Goal: Information Seeking & Learning: Learn about a topic

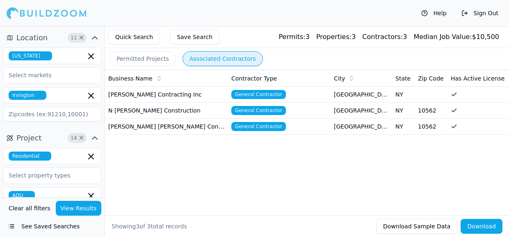
click at [179, 125] on td "[PERSON_NAME] [PERSON_NAME] Contracting Inc" at bounding box center [166, 126] width 123 height 16
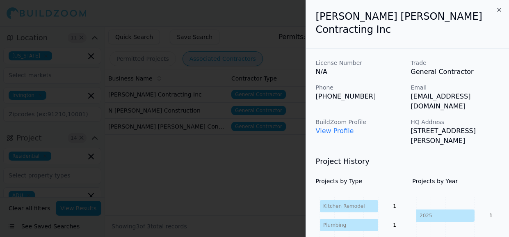
click at [179, 125] on div at bounding box center [254, 118] width 509 height 237
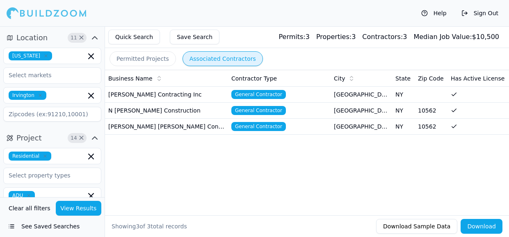
click at [155, 60] on button "Permitted Projects" at bounding box center [142, 58] width 66 height 15
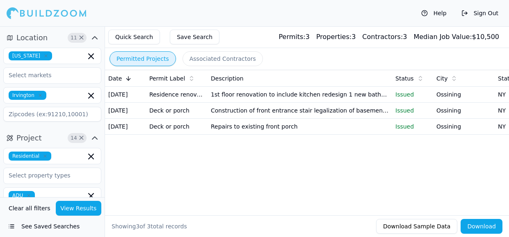
click at [144, 134] on td "[DATE]" at bounding box center [125, 126] width 41 height 16
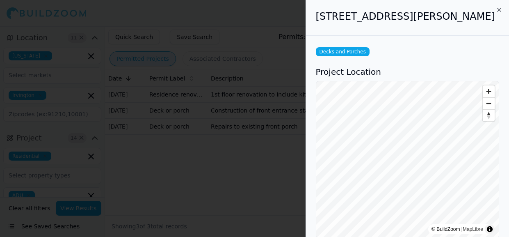
click at [457, 29] on div "[STREET_ADDRESS][PERSON_NAME]" at bounding box center [407, 18] width 203 height 36
click at [0, 127] on div at bounding box center [254, 118] width 509 height 237
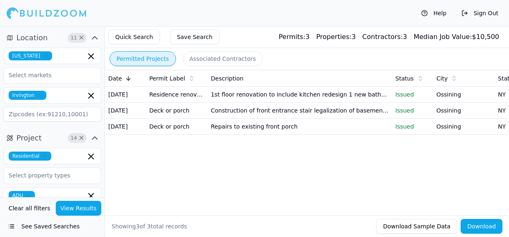
click at [249, 134] on td "Repairs to existing front porch" at bounding box center [299, 126] width 185 height 16
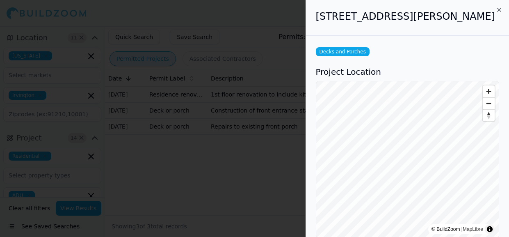
click at [408, 20] on h2 "[STREET_ADDRESS][PERSON_NAME]" at bounding box center [407, 16] width 183 height 13
click at [0, 144] on div at bounding box center [254, 118] width 509 height 237
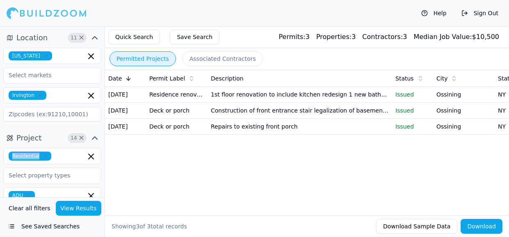
click at [417, 130] on p "Issued" at bounding box center [412, 126] width 34 height 8
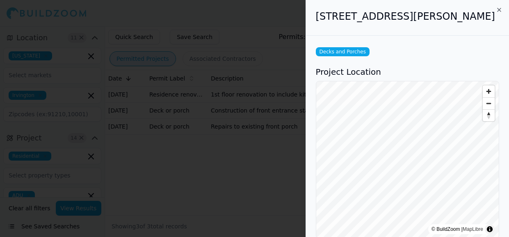
click at [404, 54] on div "Decks and Porches" at bounding box center [407, 51] width 183 height 9
click at [399, 27] on div "[STREET_ADDRESS][PERSON_NAME]" at bounding box center [407, 18] width 203 height 36
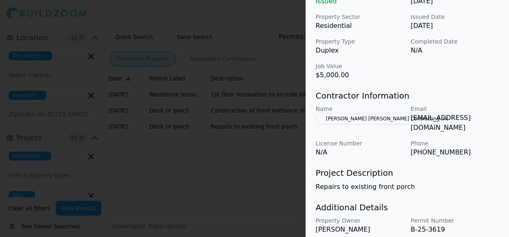
scroll to position [308, 0]
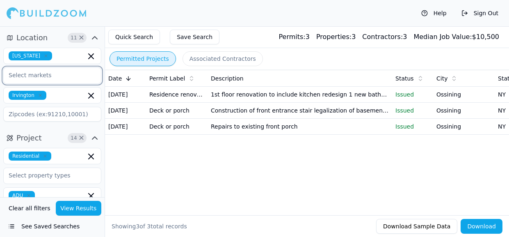
click at [38, 75] on input "text" at bounding box center [47, 75] width 87 height 15
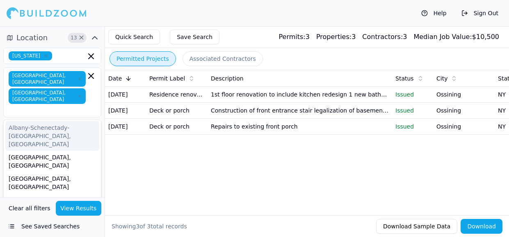
click at [41, 89] on span "[GEOGRAPHIC_DATA], [GEOGRAPHIC_DATA]" at bounding box center [47, 96] width 77 height 16
click at [41, 89] on span "Elmira, NY" at bounding box center [47, 96] width 77 height 16
click at [77, 93] on icon "button" at bounding box center [79, 95] width 5 height 5
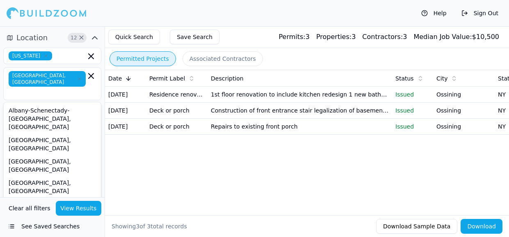
click at [8, 198] on div "Clear all filters View Results See Saved Searches" at bounding box center [52, 217] width 105 height 40
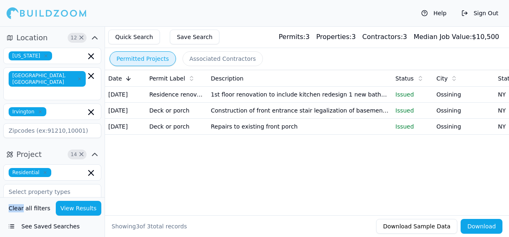
click at [39, 75] on span "Cortland, NY" at bounding box center [47, 79] width 77 height 16
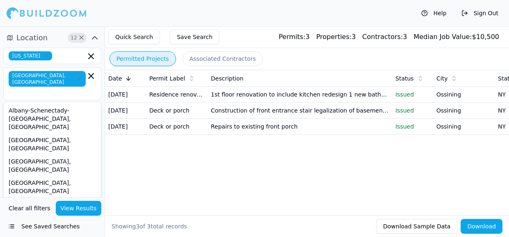
click at [39, 75] on span "Cortland, NY" at bounding box center [47, 79] width 77 height 16
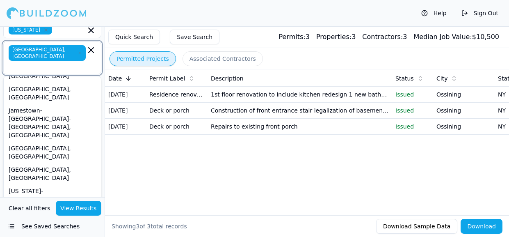
scroll to position [28, 0]
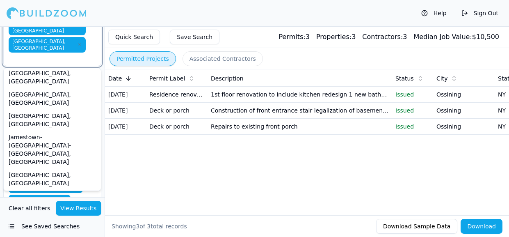
scroll to position [89, 0]
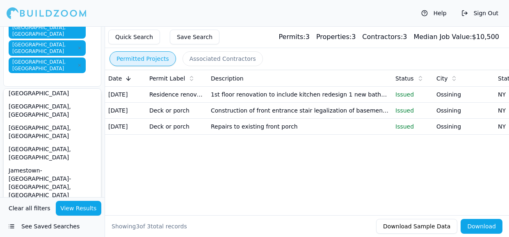
scroll to position [77, 0]
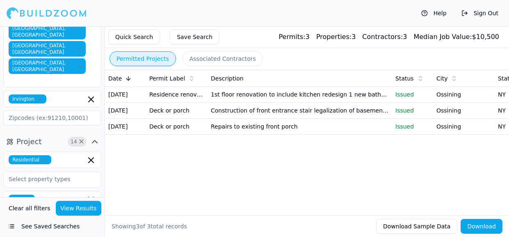
click at [37, 155] on span "Residential" at bounding box center [30, 159] width 43 height 9
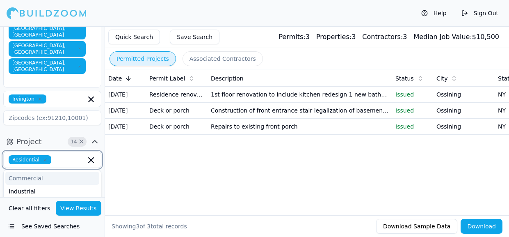
click at [32, 171] on div "Commercial" at bounding box center [52, 177] width 94 height 13
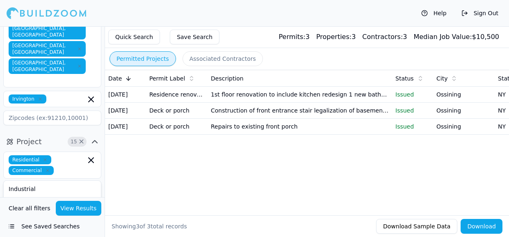
click at [82, 208] on button "View Results" at bounding box center [79, 207] width 46 height 15
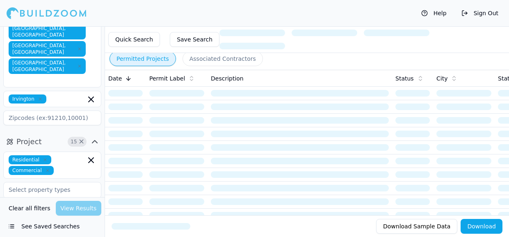
click at [82, 208] on div "Clear all filters View Results" at bounding box center [52, 207] width 98 height 15
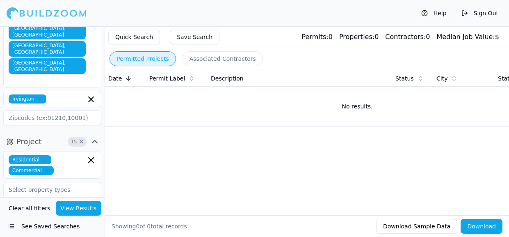
click at [17, 206] on button "Clear all filters" at bounding box center [30, 207] width 46 height 15
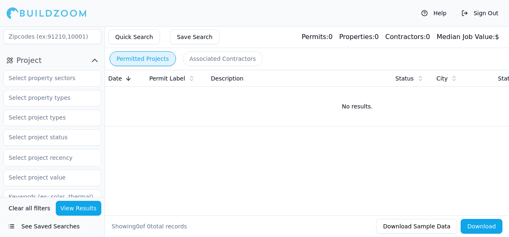
click at [17, 206] on button "Clear all filters" at bounding box center [30, 207] width 46 height 15
click at [85, 208] on button "View Results" at bounding box center [79, 207] width 46 height 15
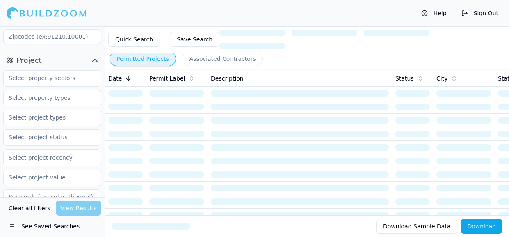
click at [85, 208] on div "Clear all filters View Results" at bounding box center [52, 207] width 98 height 15
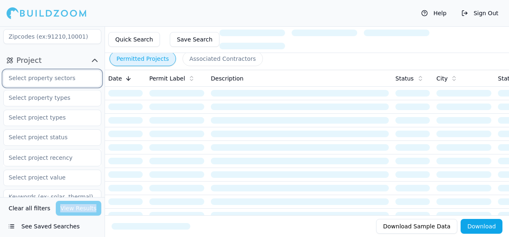
click at [46, 75] on input "text" at bounding box center [47, 78] width 87 height 15
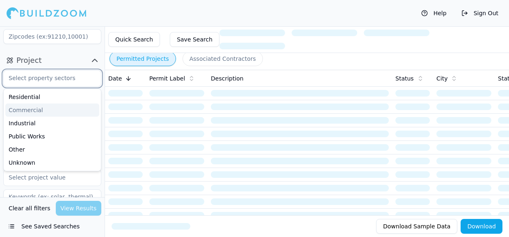
click at [25, 105] on div "Commercial" at bounding box center [52, 109] width 94 height 13
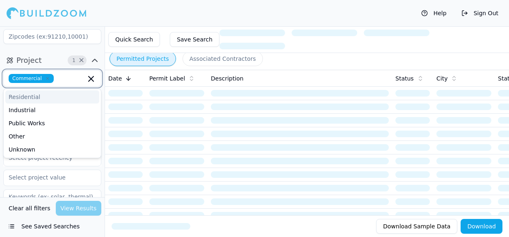
click at [38, 97] on div "Residential" at bounding box center [52, 96] width 94 height 13
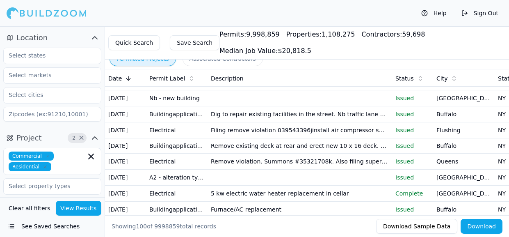
click at [85, 209] on button "View Results" at bounding box center [79, 207] width 46 height 15
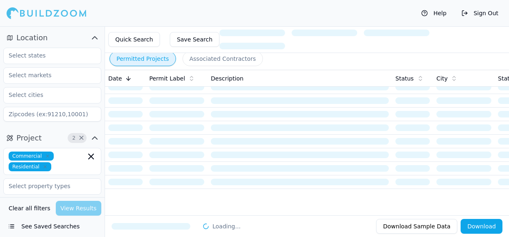
scroll to position [36, 0]
click at [85, 209] on div "Clear all filters View Results" at bounding box center [52, 207] width 98 height 15
click at [46, 95] on input "text" at bounding box center [47, 94] width 87 height 15
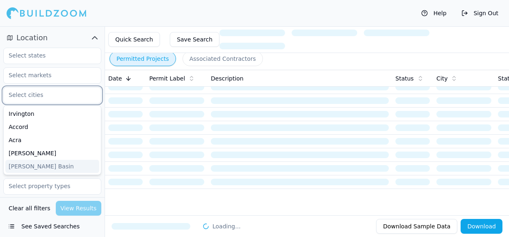
click at [50, 164] on div "Adams Basin" at bounding box center [52, 165] width 94 height 13
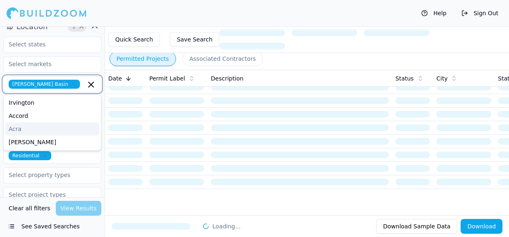
scroll to position [12, 0]
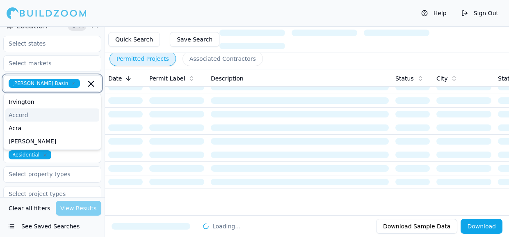
click at [71, 82] on icon "button" at bounding box center [73, 83] width 5 height 5
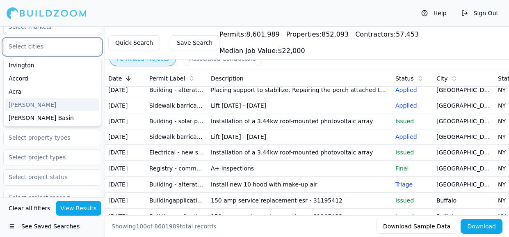
scroll to position [314, 0]
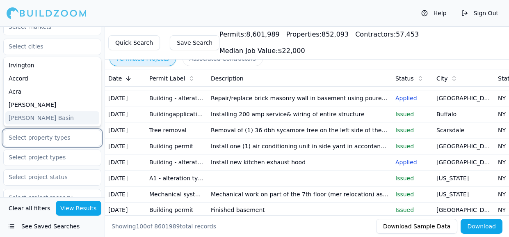
click at [40, 137] on input "text" at bounding box center [47, 137] width 87 height 15
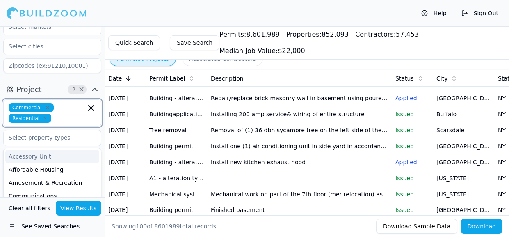
click at [91, 108] on icon "button" at bounding box center [91, 107] width 5 height 5
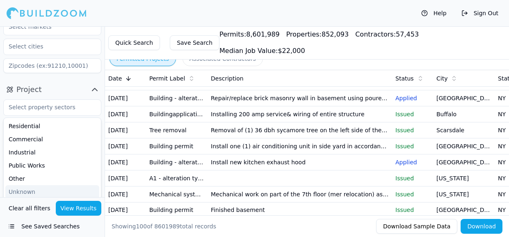
click at [11, 227] on button "See Saved Searches" at bounding box center [52, 226] width 98 height 15
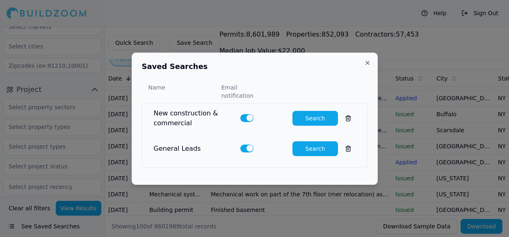
click at [319, 146] on button "Search" at bounding box center [315, 148] width 46 height 15
type input "0"
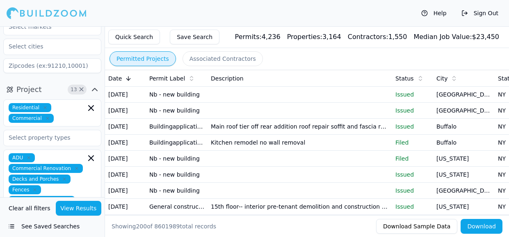
click at [482, 134] on td "Buffalo" at bounding box center [464, 126] width 62 height 16
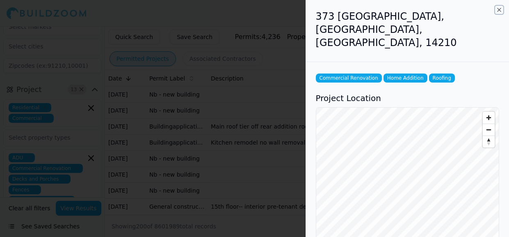
click at [499, 11] on icon "button" at bounding box center [499, 10] width 7 height 7
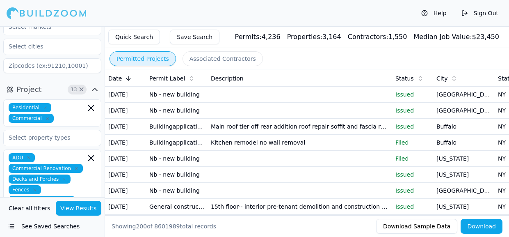
click at [46, 118] on icon "button" at bounding box center [47, 118] width 2 height 2
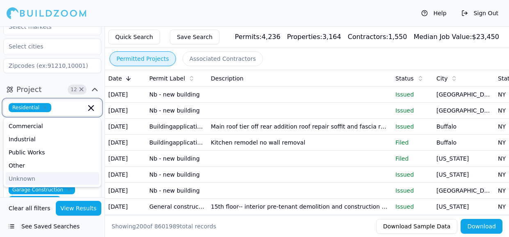
click at [44, 107] on icon "button" at bounding box center [45, 107] width 5 height 5
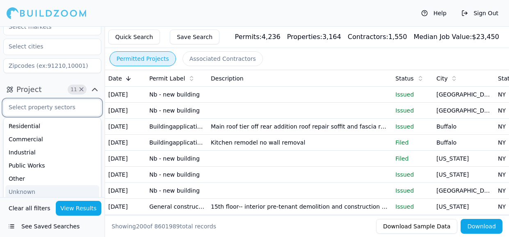
click at [29, 143] on div "Commercial" at bounding box center [52, 138] width 94 height 13
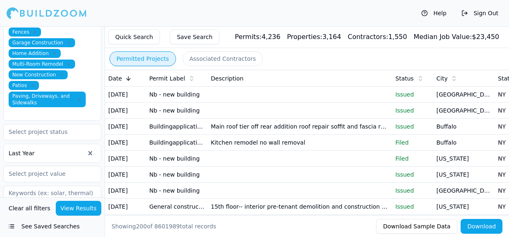
scroll to position [192, 0]
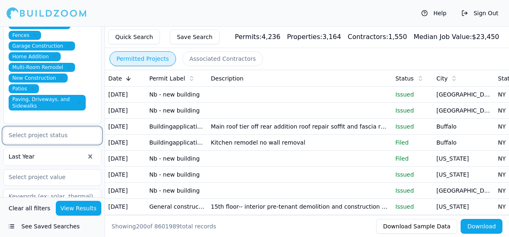
click at [27, 137] on input "text" at bounding box center [47, 135] width 87 height 15
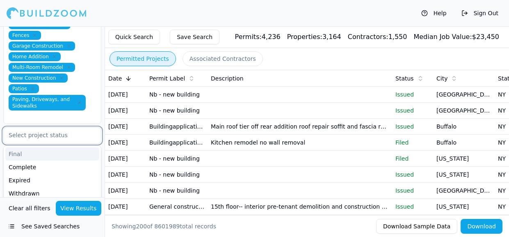
click at [53, 164] on div "Complete" at bounding box center [52, 166] width 94 height 13
click at [91, 134] on icon "button" at bounding box center [91, 135] width 5 height 5
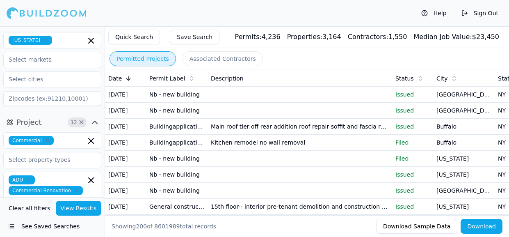
scroll to position [15, 0]
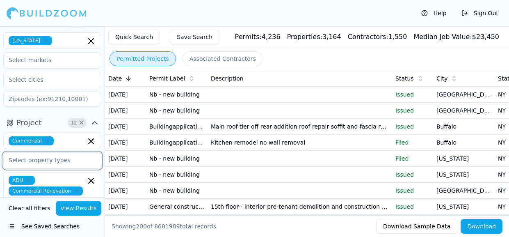
click at [29, 161] on input "text" at bounding box center [47, 160] width 87 height 15
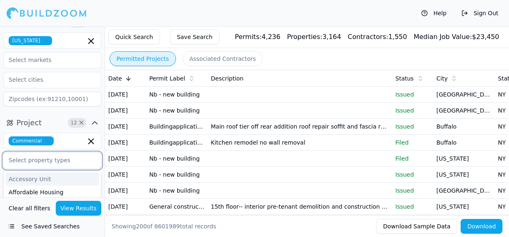
click at [18, 162] on input "text" at bounding box center [47, 160] width 87 height 15
click at [92, 144] on icon "button" at bounding box center [91, 141] width 10 height 10
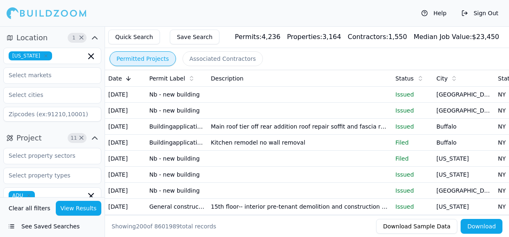
click at [43, 57] on icon "button" at bounding box center [45, 55] width 5 height 5
click at [80, 211] on button "View Results" at bounding box center [79, 207] width 46 height 15
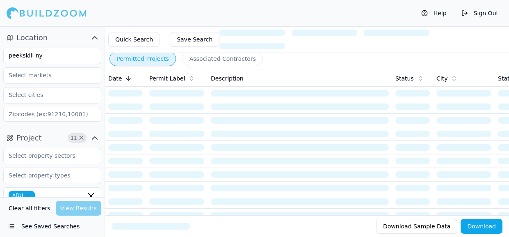
click at [70, 210] on div "Clear all filters View Results" at bounding box center [52, 207] width 98 height 15
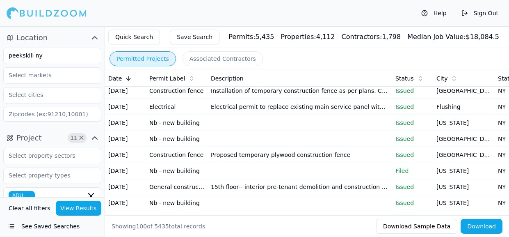
scroll to position [148, 0]
click at [52, 56] on input "peekskill ny" at bounding box center [47, 55] width 87 height 15
type input "p"
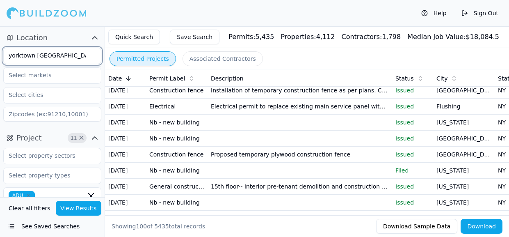
type input "yorktown ny"
click at [149, 61] on button "Permitted Projects" at bounding box center [142, 58] width 66 height 15
click at [74, 209] on button "View Results" at bounding box center [79, 207] width 46 height 15
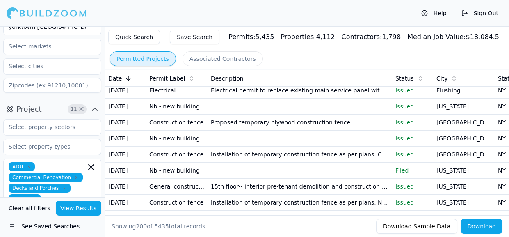
scroll to position [28, 0]
click at [28, 166] on icon "button" at bounding box center [28, 167] width 2 height 2
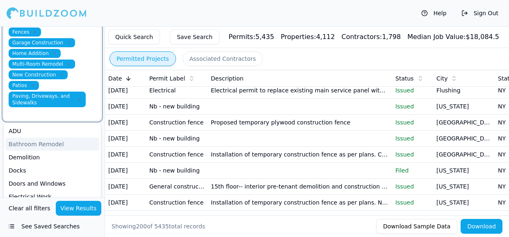
click at [25, 143] on div "Bathroom Remodel" at bounding box center [52, 143] width 94 height 13
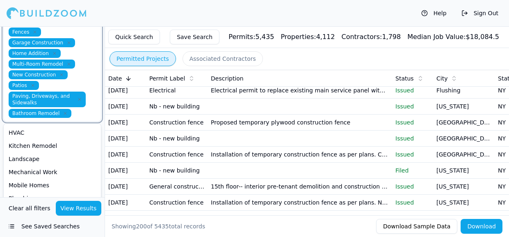
scroll to position [106, 0]
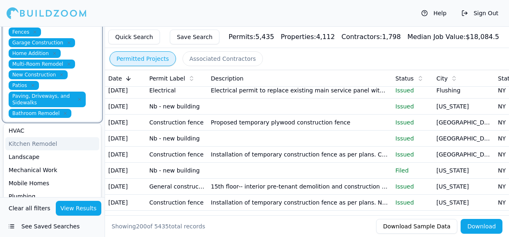
click at [34, 142] on div "Kitchen Remodel" at bounding box center [52, 143] width 94 height 13
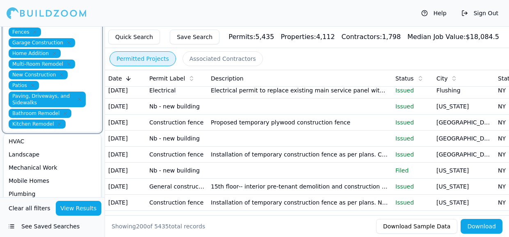
click at [34, 142] on div "HVAC" at bounding box center [52, 140] width 94 height 13
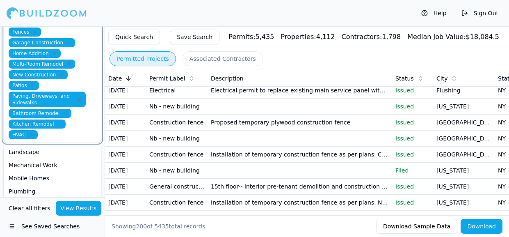
scroll to position [93, 0]
click at [33, 164] on div "Landscape" at bounding box center [52, 164] width 94 height 13
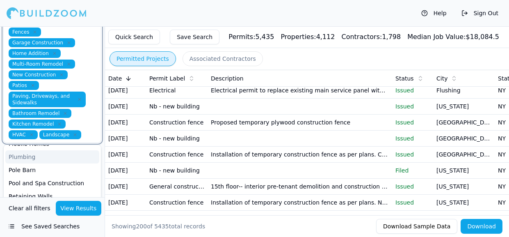
scroll to position [130, 0]
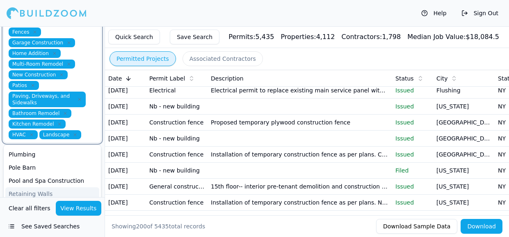
click at [34, 194] on div "Retaining Walls" at bounding box center [52, 193] width 94 height 13
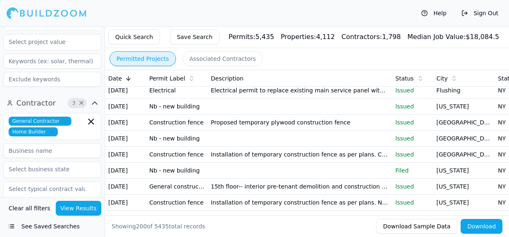
scroll to position [350, 0]
click at [46, 148] on input at bounding box center [52, 149] width 98 height 15
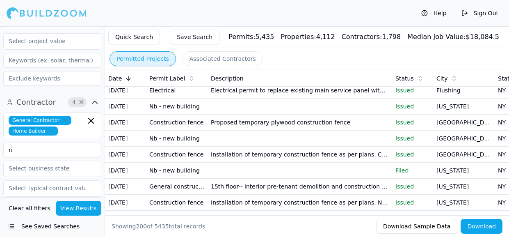
type input "r"
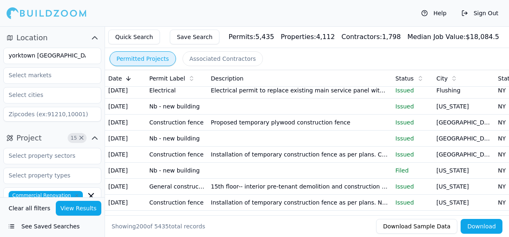
click at [38, 138] on span "Project" at bounding box center [28, 137] width 25 height 11
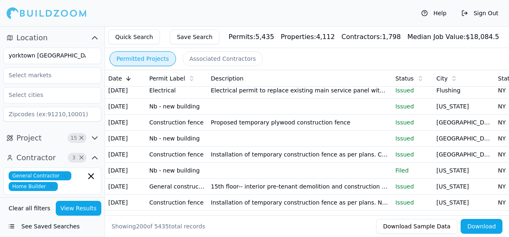
click at [64, 176] on icon "button" at bounding box center [65, 175] width 2 height 2
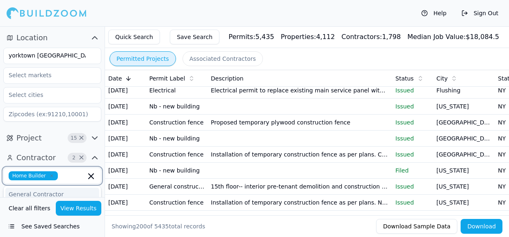
click at [49, 175] on icon "button" at bounding box center [51, 175] width 5 height 5
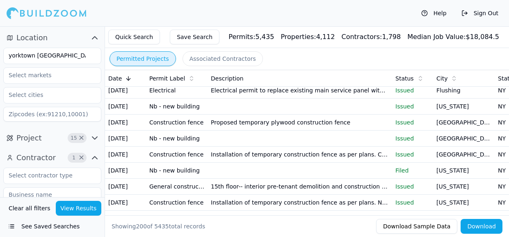
click at [137, 59] on button "Permitted Projects" at bounding box center [142, 58] width 66 height 15
click at [80, 211] on button "View Results" at bounding box center [79, 207] width 46 height 15
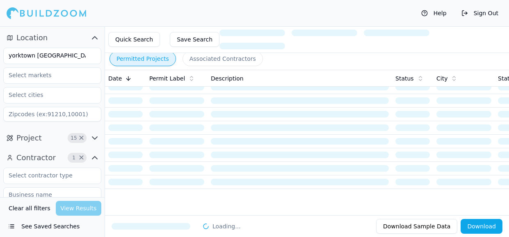
scroll to position [36, 0]
click at [80, 210] on div "Clear all filters View Results" at bounding box center [52, 207] width 98 height 15
click at [46, 55] on input "yorktown ny" at bounding box center [47, 55] width 87 height 15
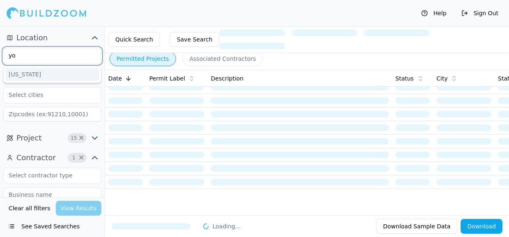
type input "y"
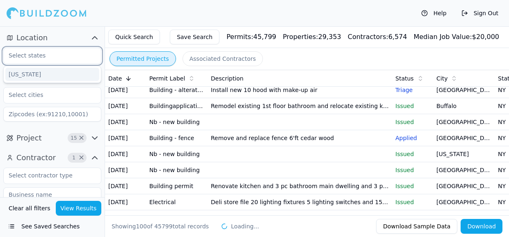
scroll to position [148, 0]
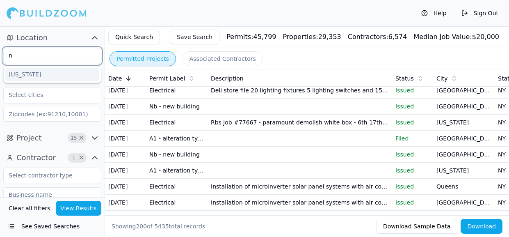
type input "ny"
click at [32, 73] on div "[US_STATE]" at bounding box center [52, 74] width 94 height 13
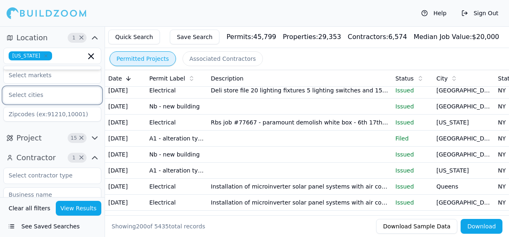
click at [31, 95] on input "text" at bounding box center [47, 94] width 87 height 15
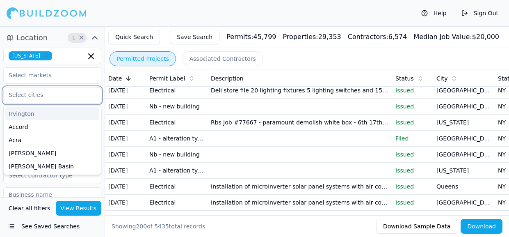
click at [30, 112] on div "Irvington" at bounding box center [52, 113] width 94 height 13
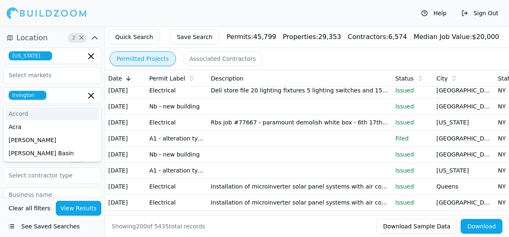
click at [143, 58] on button "Permitted Projects" at bounding box center [142, 58] width 66 height 15
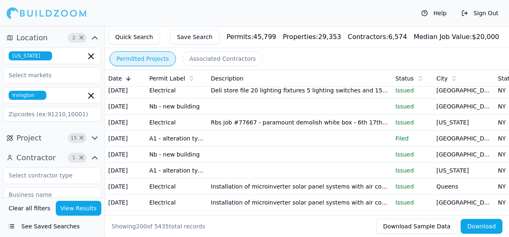
click at [143, 58] on button "Permitted Projects" at bounding box center [142, 58] width 66 height 15
click at [80, 209] on button "View Results" at bounding box center [79, 207] width 46 height 15
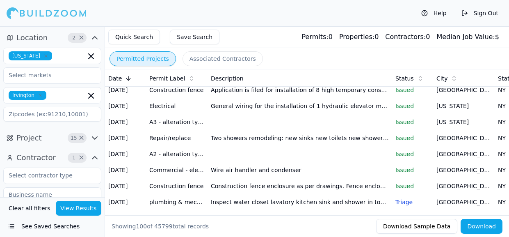
scroll to position [148, 0]
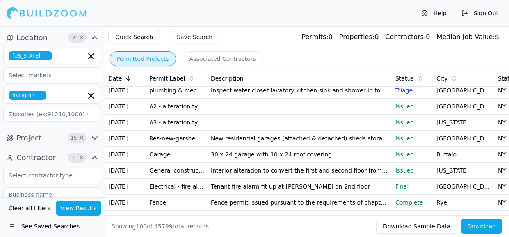
click at [81, 139] on span "×" at bounding box center [81, 138] width 6 height 4
click at [80, 155] on span "×" at bounding box center [81, 157] width 6 height 4
click at [82, 210] on button "View Results" at bounding box center [79, 207] width 46 height 15
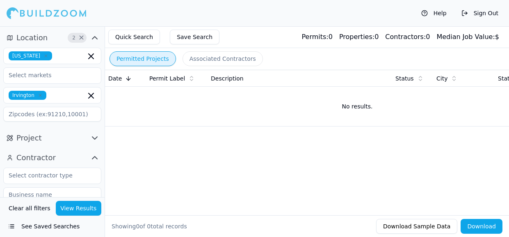
click at [4, 118] on input at bounding box center [52, 114] width 98 height 15
type input "10567"
click at [65, 205] on button "View Results" at bounding box center [79, 207] width 46 height 15
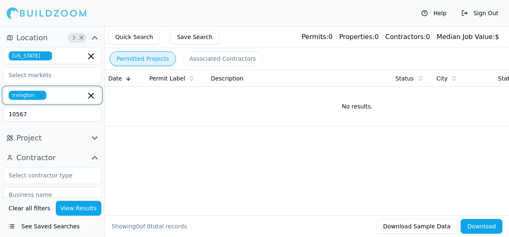
click at [53, 94] on input "text" at bounding box center [68, 95] width 36 height 9
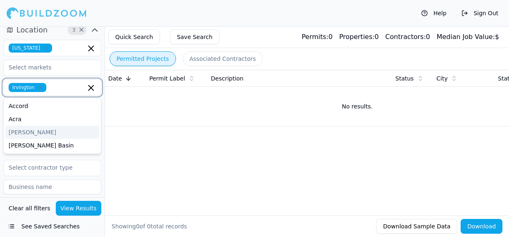
scroll to position [5, 0]
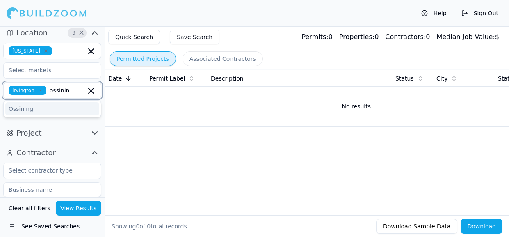
type input "ossining"
click at [54, 112] on div "Ossining" at bounding box center [52, 108] width 94 height 13
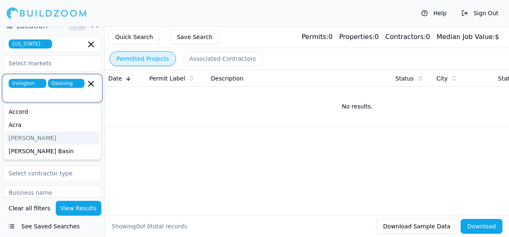
scroll to position [13, 0]
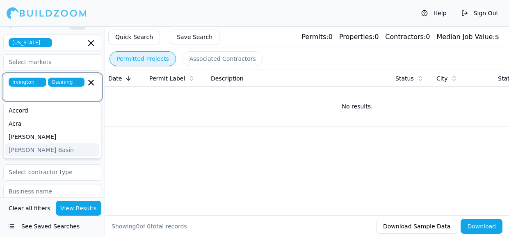
click at [48, 143] on div "Adams Basin" at bounding box center [52, 149] width 94 height 13
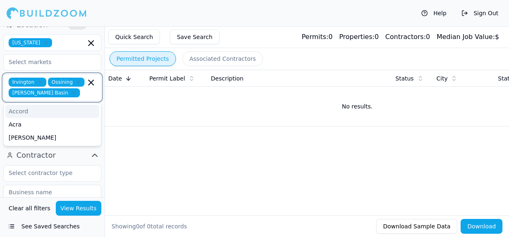
click at [71, 93] on icon "button" at bounding box center [73, 92] width 5 height 5
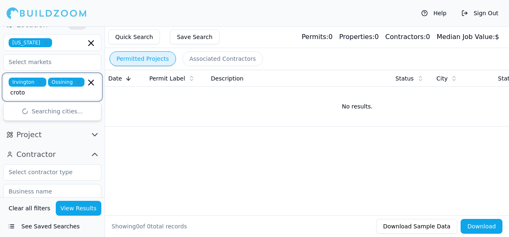
type input "croton"
click at [30, 117] on div "Croton On Hudson" at bounding box center [52, 123] width 94 height 13
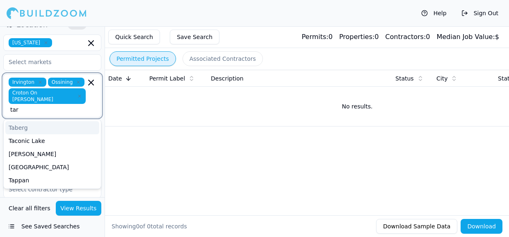
type input "tarr"
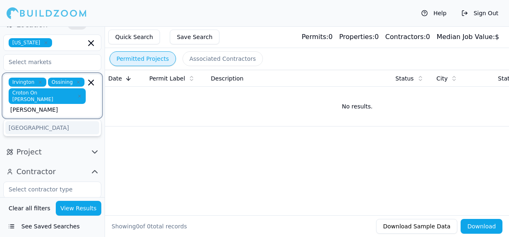
click at [20, 121] on div "Tarrytown" at bounding box center [52, 127] width 94 height 13
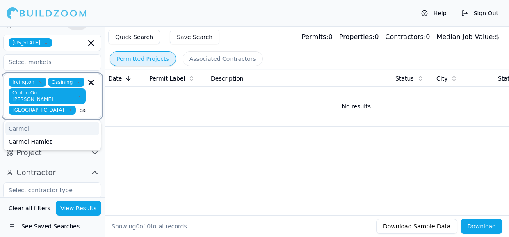
type input "carmel"
click at [19, 126] on div "Carmel" at bounding box center [52, 128] width 94 height 13
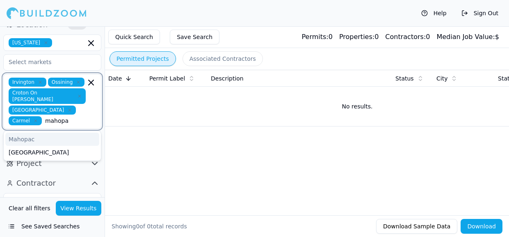
scroll to position [0, 16]
type input "mahopac"
click at [39, 132] on div "Mahopac" at bounding box center [52, 138] width 94 height 13
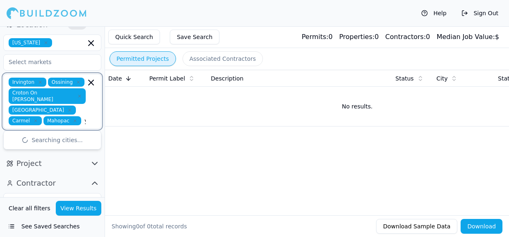
type input "yorktown"
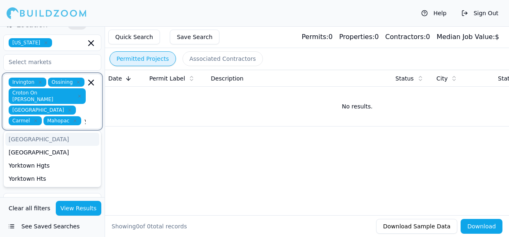
click at [23, 133] on div "Yorktown" at bounding box center [52, 138] width 94 height 13
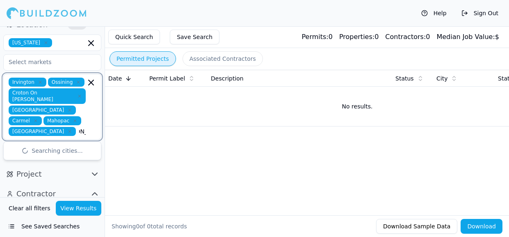
type input "buchanan"
click at [22, 143] on div "Buchanan" at bounding box center [52, 149] width 94 height 13
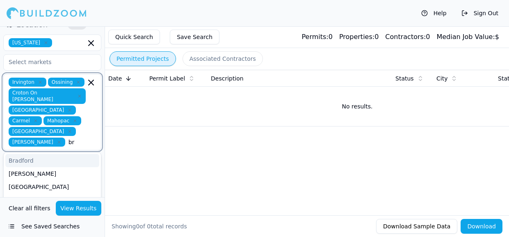
type input "b"
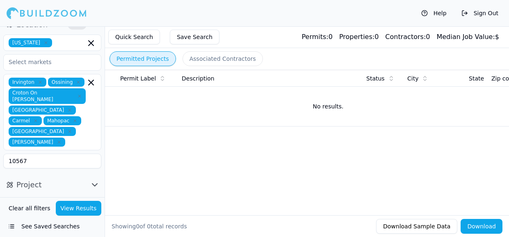
scroll to position [0, 25]
click at [139, 58] on button "Permitted Projects" at bounding box center [142, 58] width 66 height 15
click at [50, 226] on button "See Saved Searches" at bounding box center [52, 226] width 98 height 15
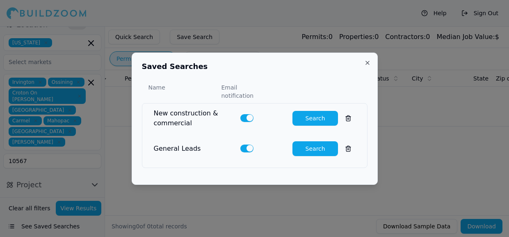
click at [249, 114] on button "button" at bounding box center [246, 117] width 13 height 7
click at [317, 144] on button "Search" at bounding box center [315, 148] width 46 height 15
type input "0"
